Goal: Information Seeking & Learning: Learn about a topic

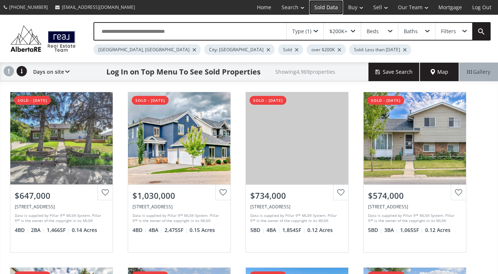
click at [324, 10] on link "Sold Data" at bounding box center [326, 7] width 34 height 15
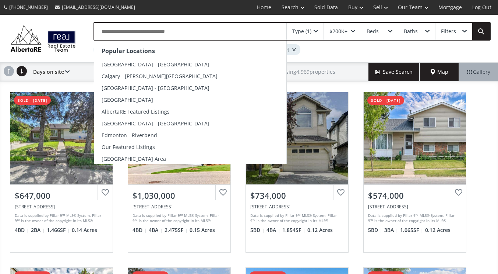
click at [178, 36] on input "text" at bounding box center [190, 31] width 192 height 17
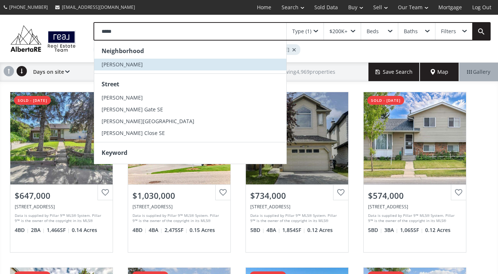
type input "*****"
click at [166, 62] on li "Montgomery" at bounding box center [190, 65] width 192 height 12
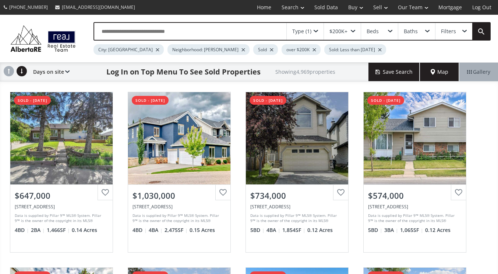
click at [156, 50] on div at bounding box center [158, 49] width 4 height 3
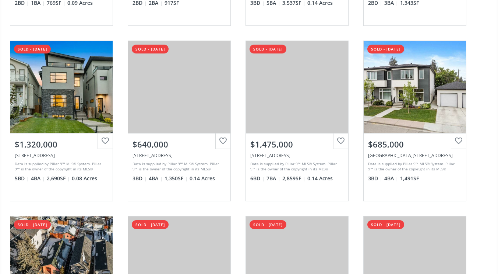
scroll to position [402, 0]
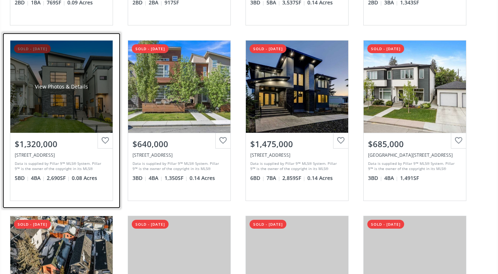
click at [4, 160] on link "sold - 07/12/2025 View Photos & Details $1,320,000 4832 21 Avenue NW, Calgary, …" at bounding box center [62, 120] width 118 height 175
